Goal: Information Seeking & Learning: Find specific fact

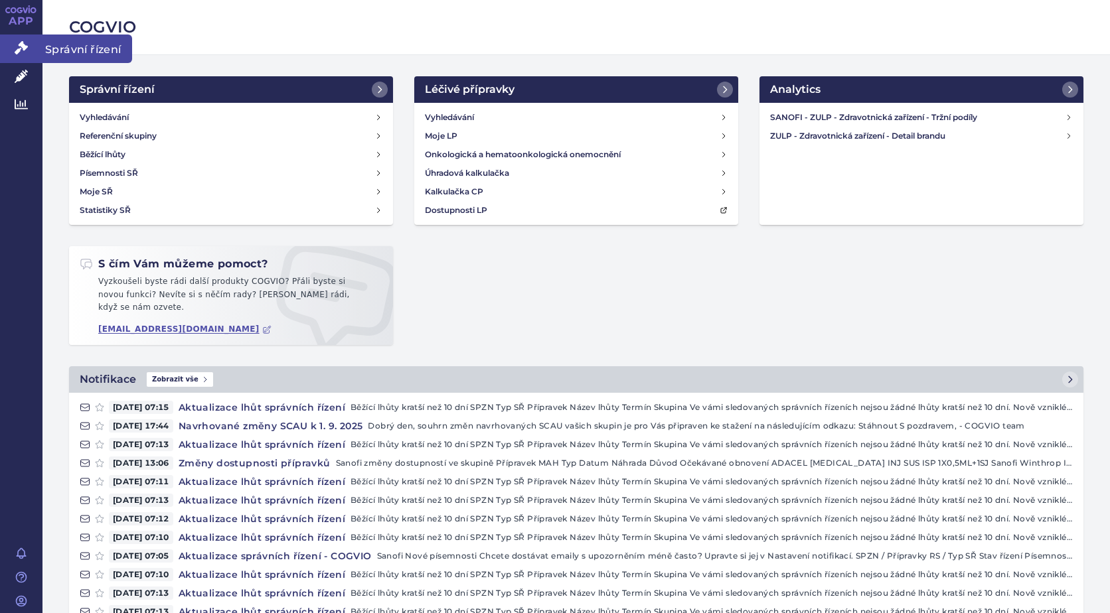
click at [86, 50] on span "Správní řízení" at bounding box center [87, 49] width 90 height 28
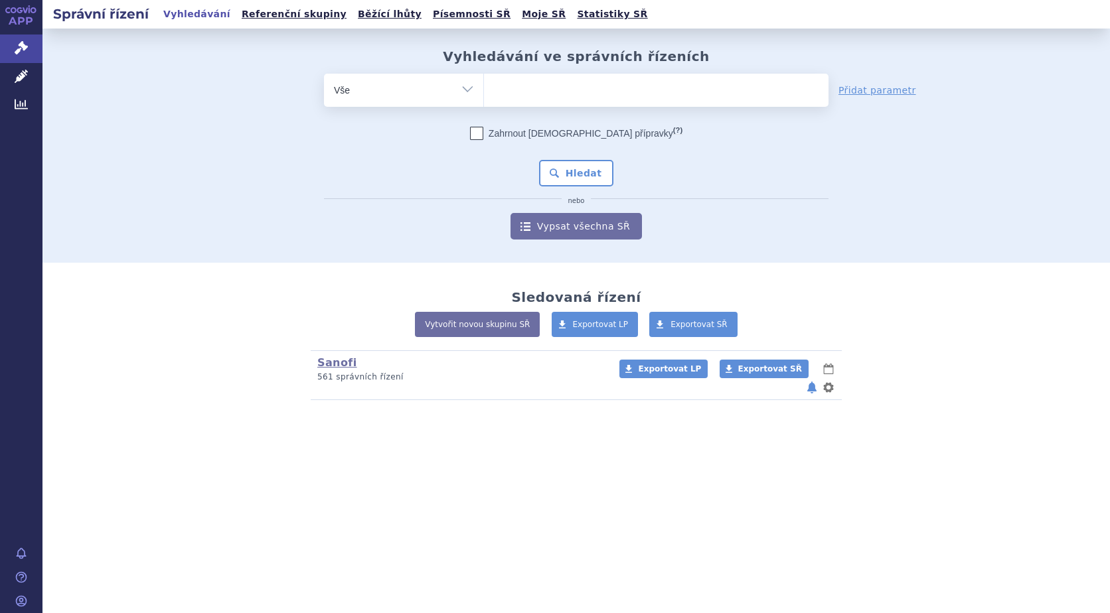
click at [528, 98] on ul at bounding box center [656, 88] width 344 height 28
click at [484, 98] on select at bounding box center [483, 89] width 1 height 33
type input "be"
type input "beyx"
type input "bey"
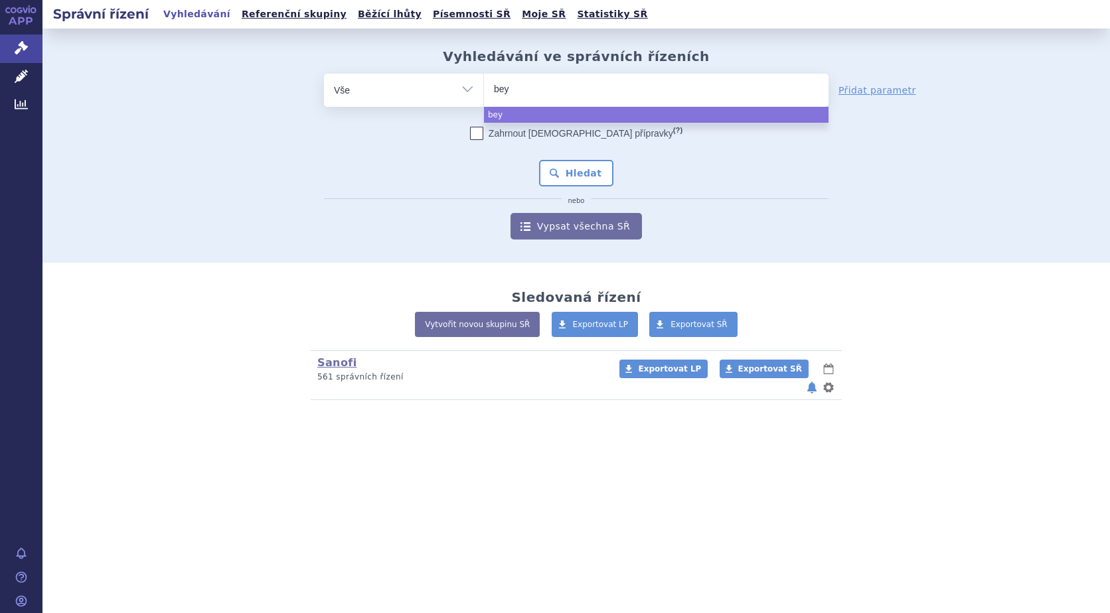
type input "beyf"
type input "beyfor"
type input "beyfort"
type input "beyfortus"
select select "beyfortus"
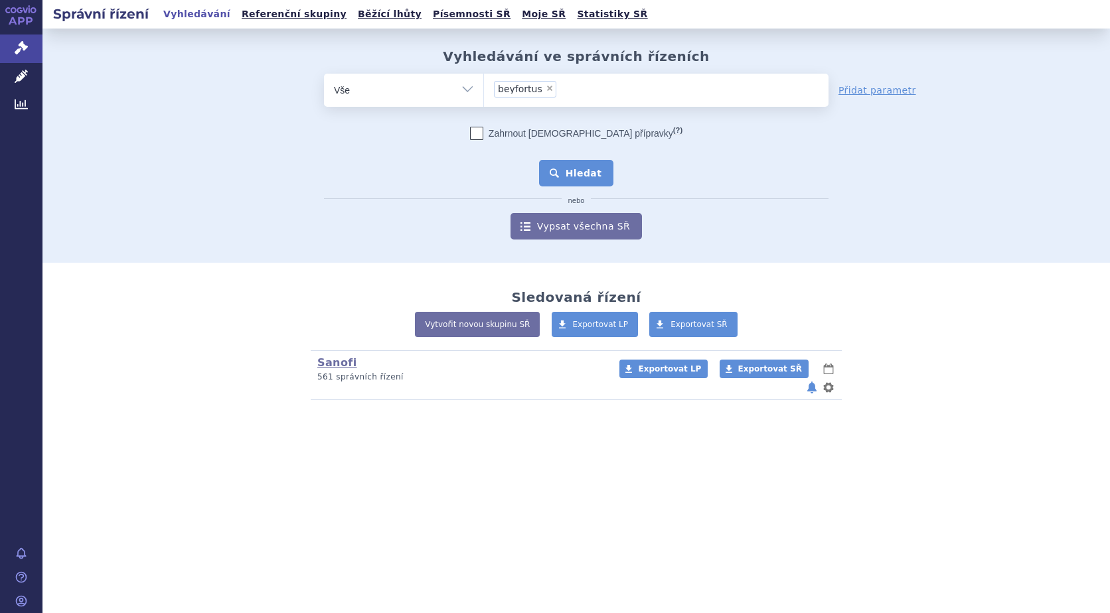
click at [601, 179] on button "Hledat" at bounding box center [576, 173] width 75 height 27
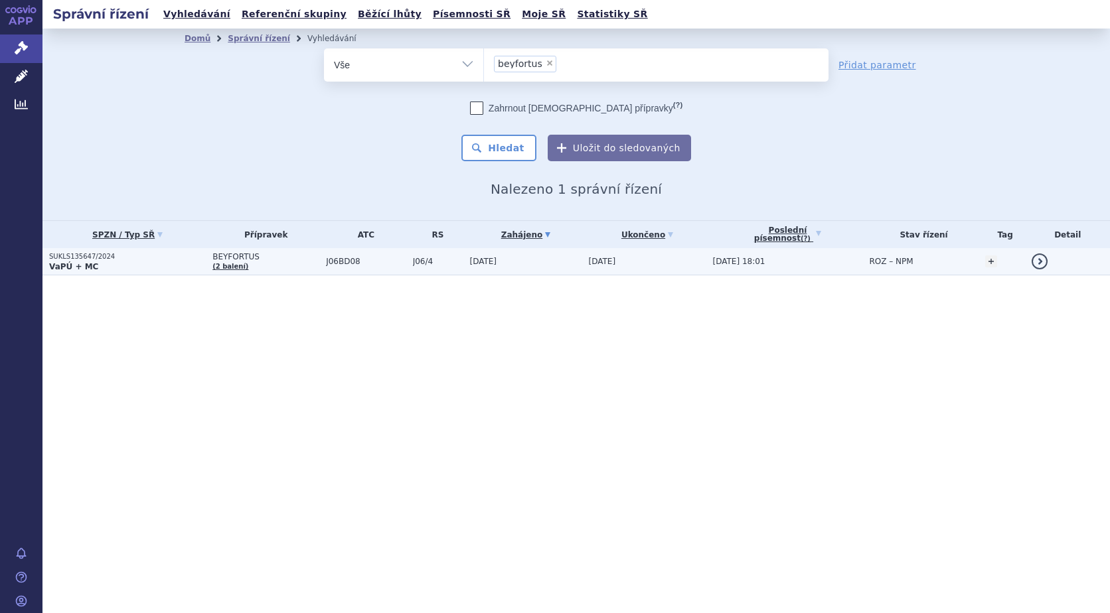
click at [79, 267] on strong "VaPÚ + MC" at bounding box center [73, 266] width 49 height 9
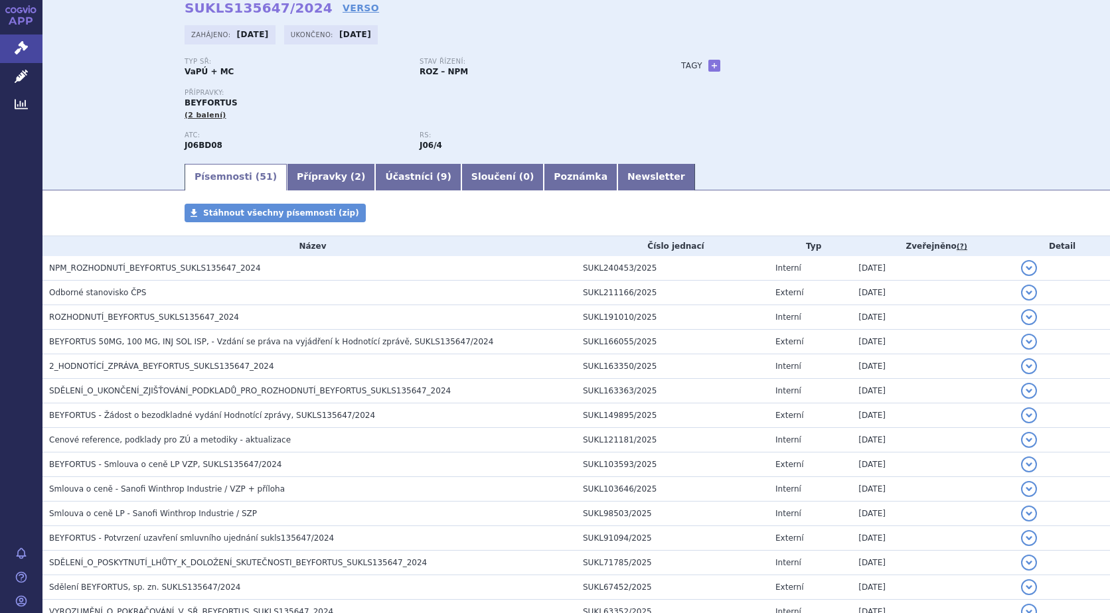
scroll to position [179, 0]
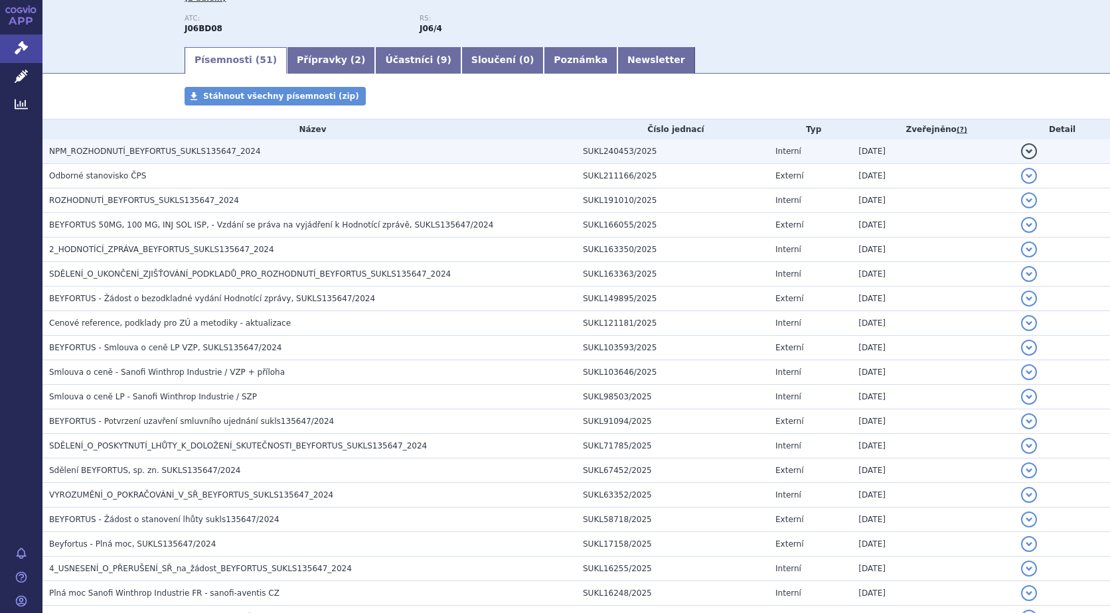
click at [212, 152] on span "NPM_ROZHODNUTÍ_BEYFORTUS_SUKLS135647_2024" at bounding box center [155, 151] width 212 height 9
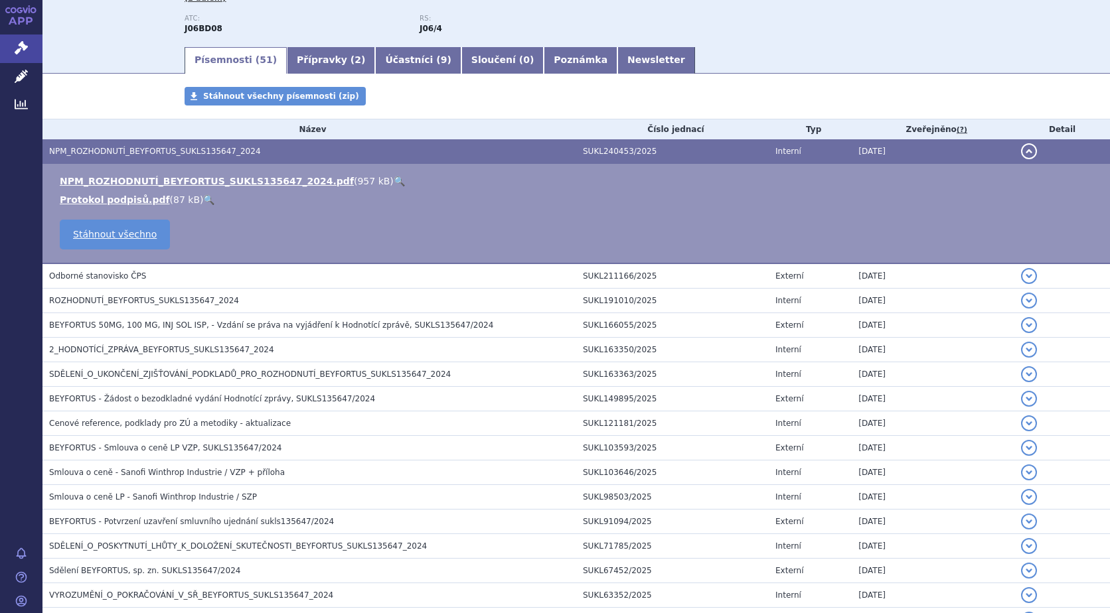
click at [394, 181] on link "🔍" at bounding box center [399, 181] width 11 height 11
